Goal: Consume media (video, audio)

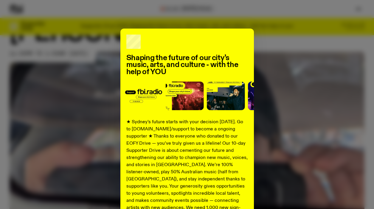
scroll to position [86, 0]
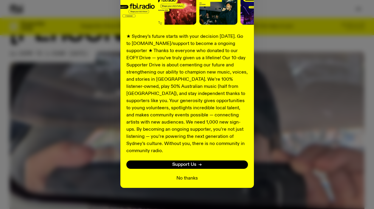
click at [182, 175] on button "No thanks" at bounding box center [187, 178] width 21 height 7
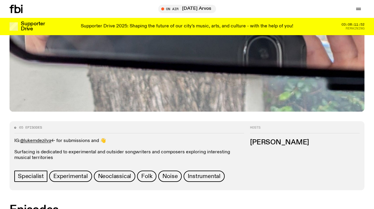
scroll to position [163, 0]
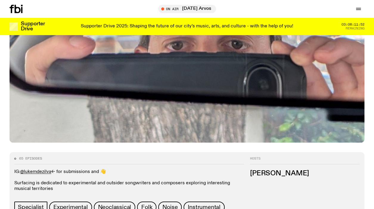
click at [182, 88] on img at bounding box center [187, 43] width 355 height 200
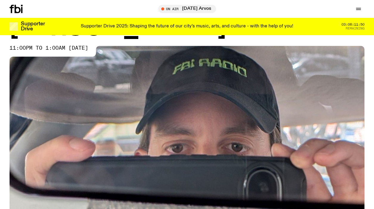
scroll to position [0, 0]
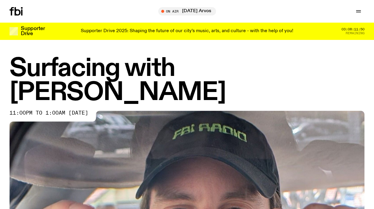
click at [138, 76] on h1 "Surfacing with [PERSON_NAME]" at bounding box center [187, 81] width 355 height 48
click at [78, 111] on div "11:00pm to 1:00am [DATE]" at bounding box center [52, 116] width 85 height 11
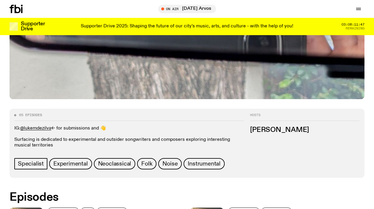
scroll to position [242, 0]
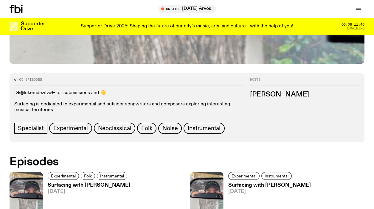
click at [265, 92] on h3 "[PERSON_NAME]" at bounding box center [305, 95] width 110 height 7
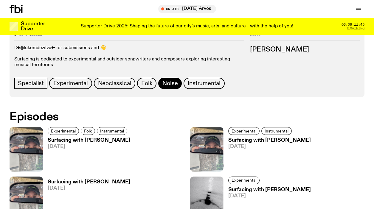
scroll to position [334, 0]
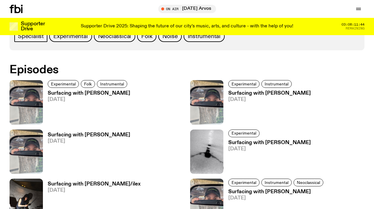
click at [90, 91] on h3 "Surfacing with [PERSON_NAME]" at bounding box center [89, 93] width 83 height 5
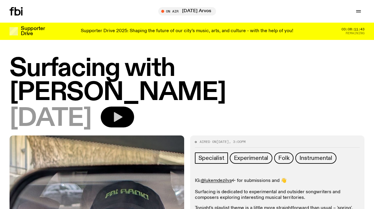
click at [124, 111] on icon "button" at bounding box center [118, 117] width 12 height 12
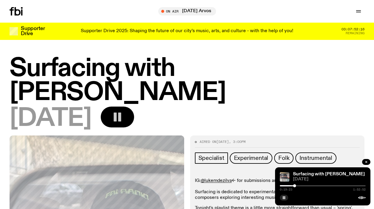
click at [124, 111] on icon "button" at bounding box center [118, 117] width 12 height 12
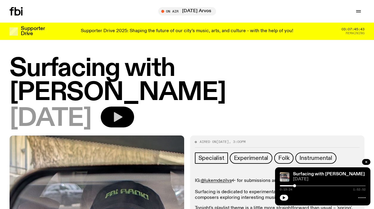
click at [134, 107] on button "button" at bounding box center [117, 117] width 33 height 21
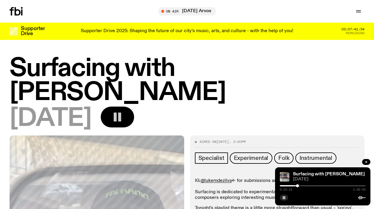
click at [134, 107] on button "button" at bounding box center [117, 117] width 33 height 21
